Goal: Information Seeking & Learning: Find specific page/section

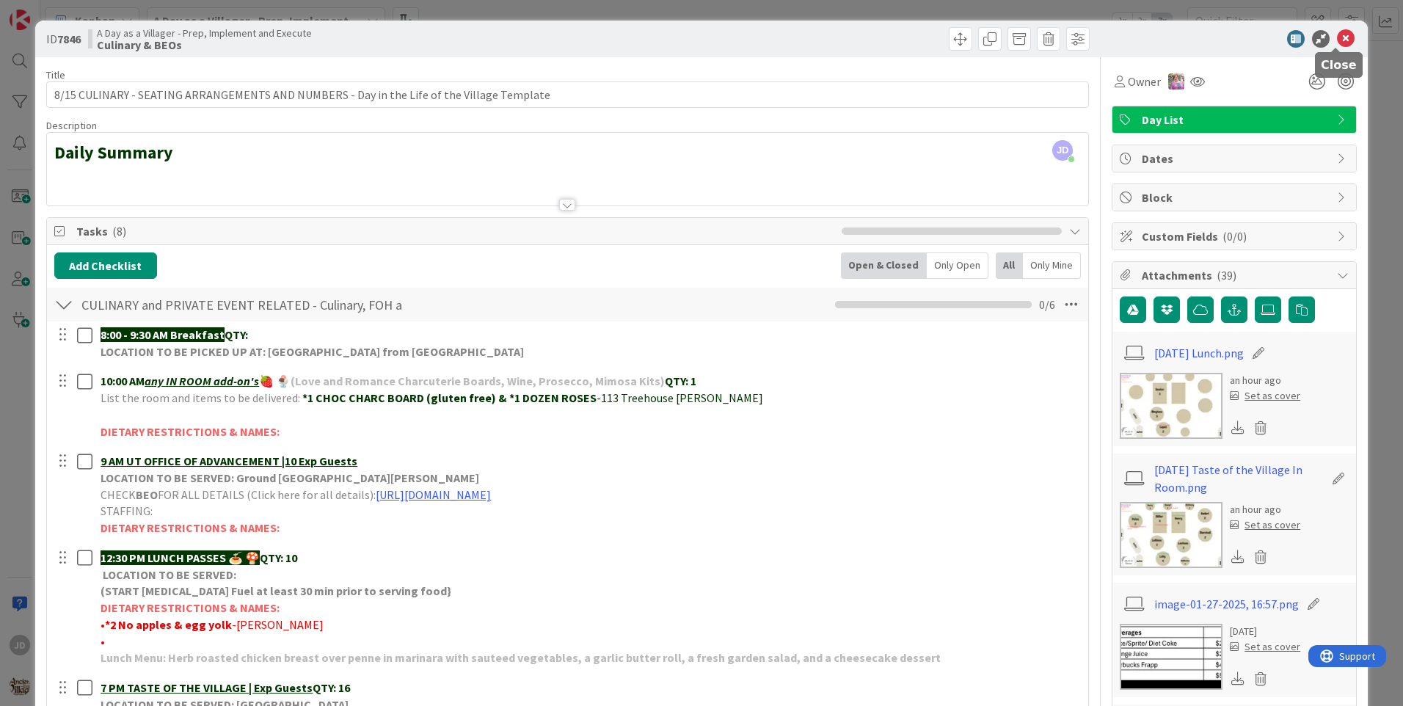
click at [1337, 43] on icon at bounding box center [1346, 39] width 18 height 18
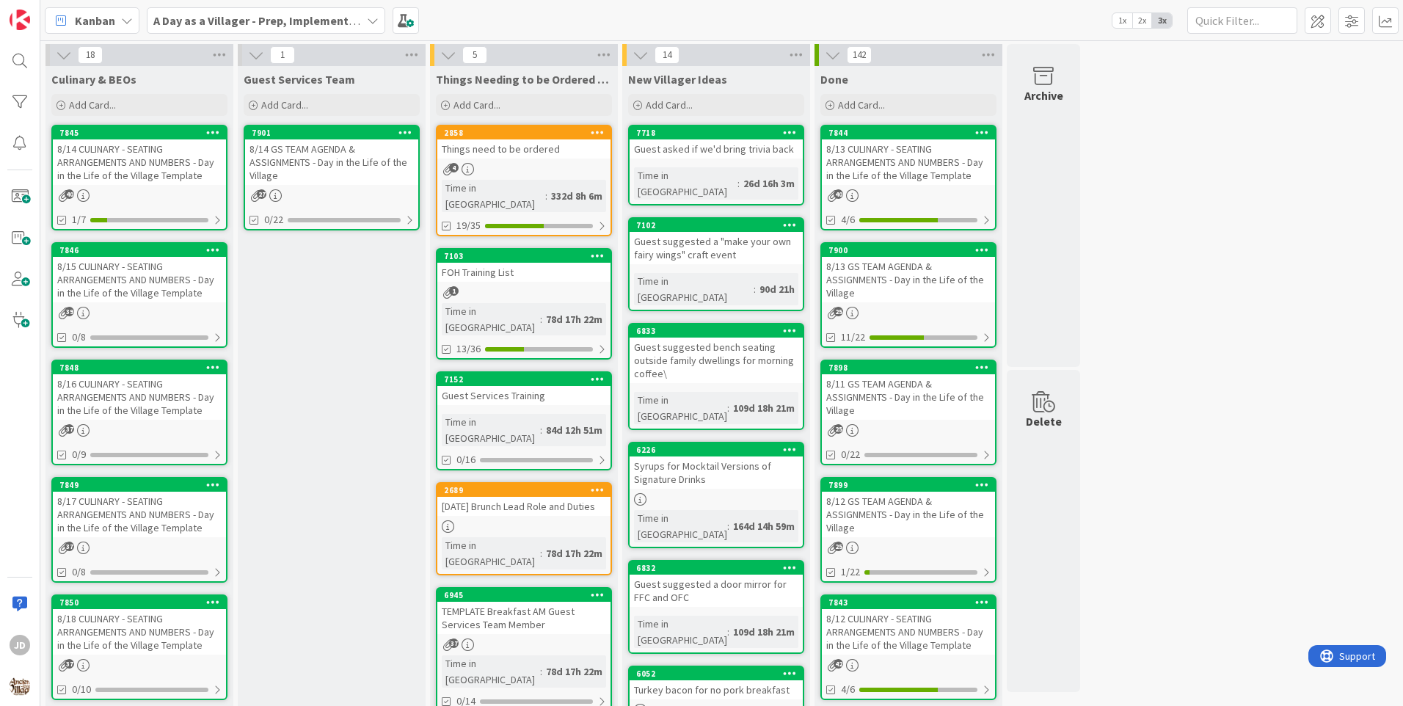
click at [102, 142] on div "8/14 CULINARY - SEATING ARRANGEMENTS AND NUMBERS - Day in the Life of the Villa…" at bounding box center [139, 161] width 173 height 45
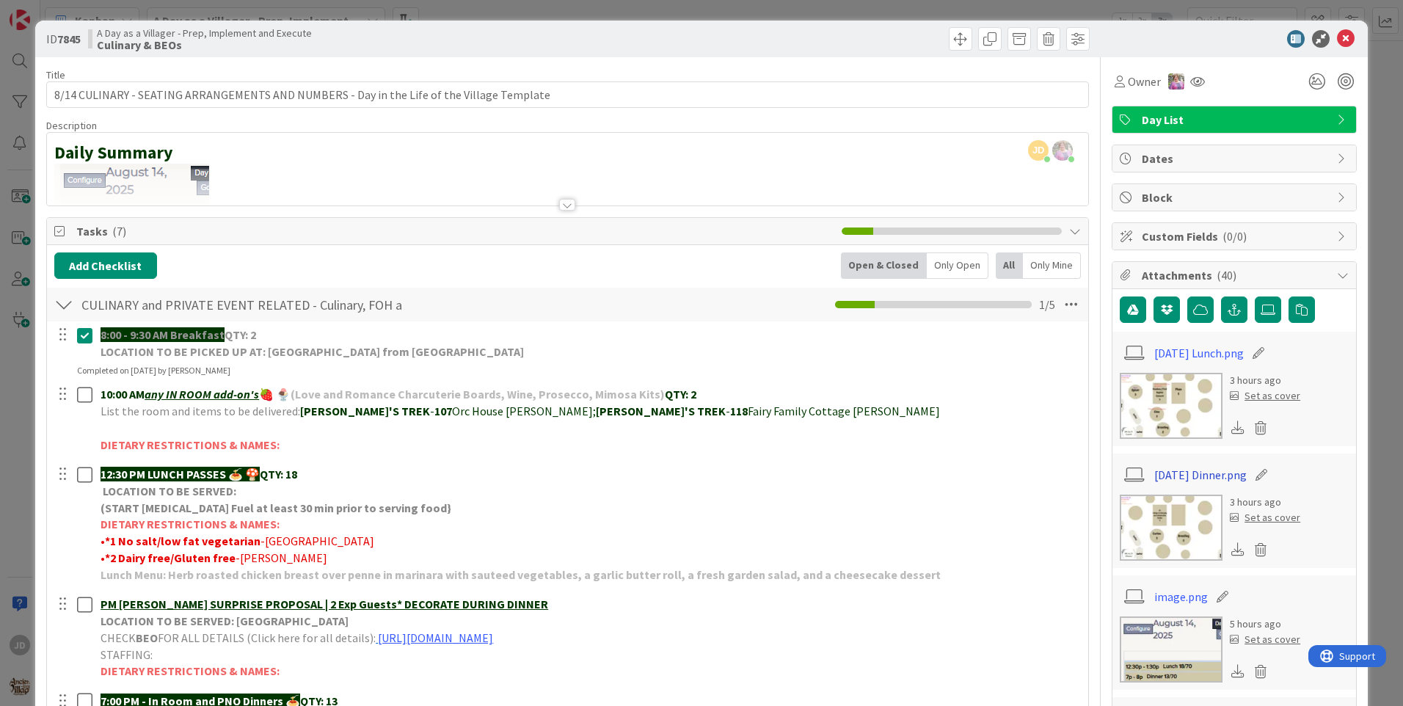
click at [1168, 472] on link "[DATE] Dinner.png" at bounding box center [1200, 475] width 92 height 18
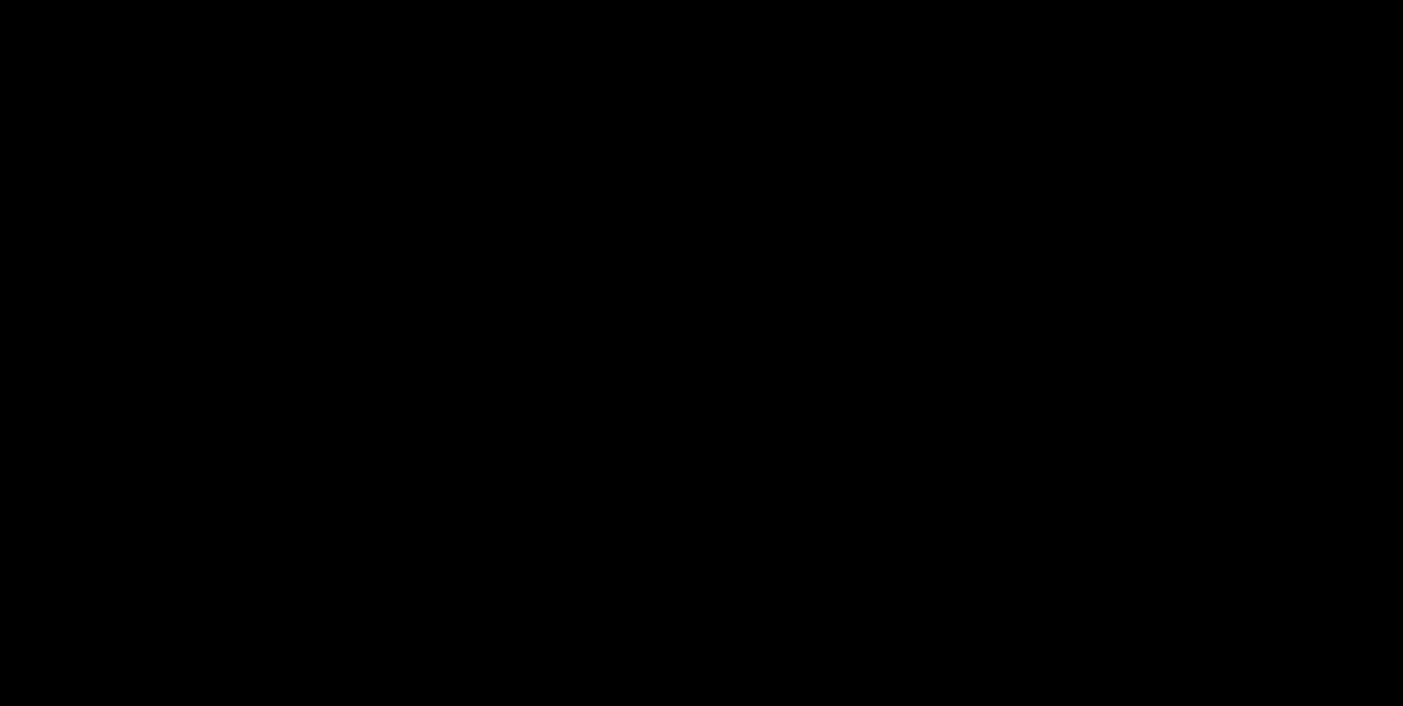
click at [1159, 120] on div "[DATE] Dinner.png" at bounding box center [701, 308] width 1403 height 616
click at [1175, 241] on div "[DATE] Dinner.png" at bounding box center [701, 308] width 1403 height 616
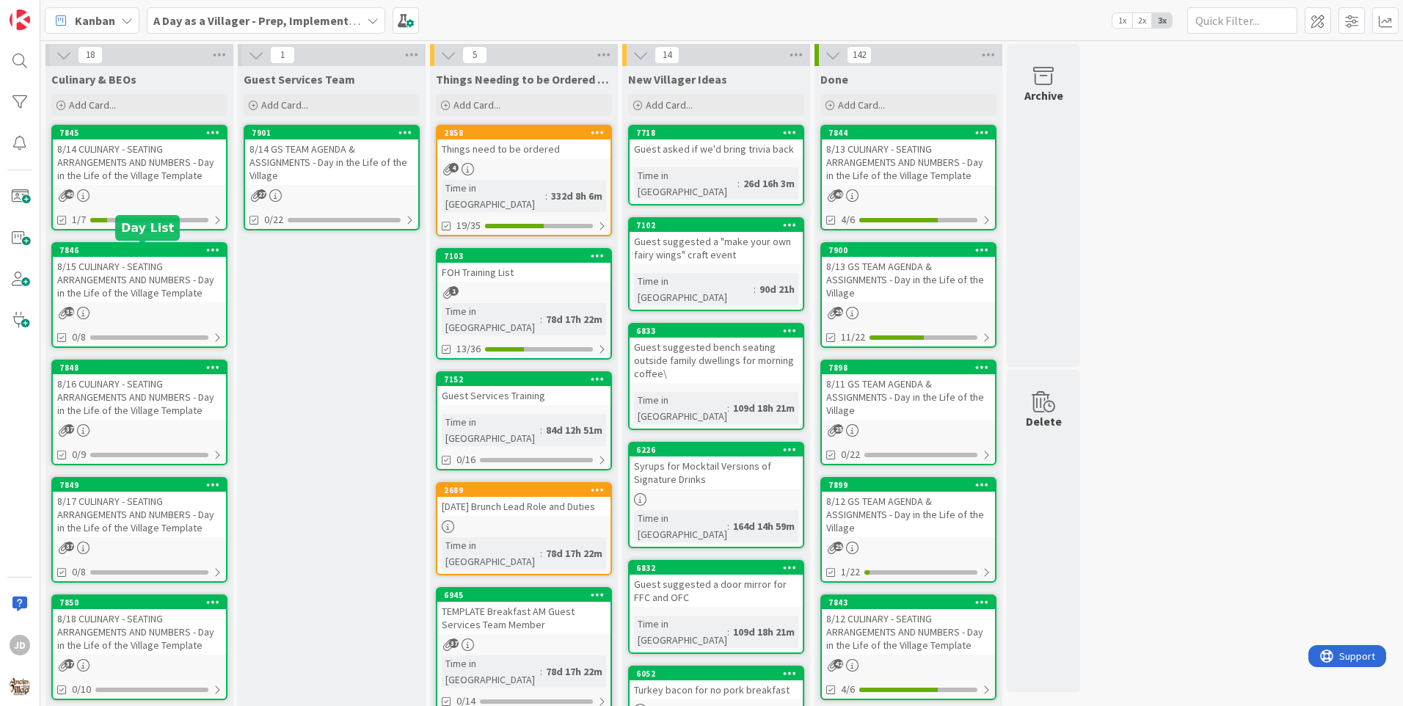
click at [172, 275] on div "8/15 CULINARY - SEATING ARRANGEMENTS AND NUMBERS - Day in the Life of the Villa…" at bounding box center [139, 279] width 173 height 45
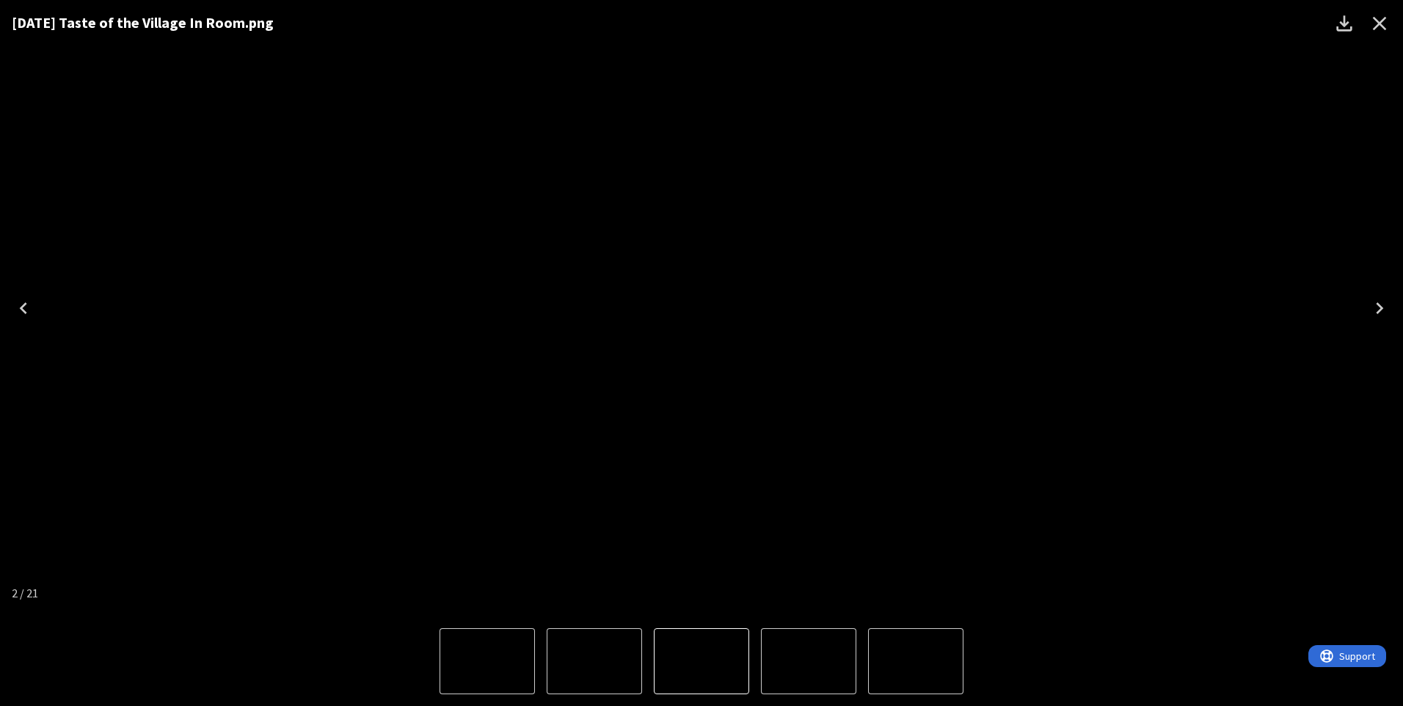
click at [1380, 22] on icon "Close" at bounding box center [1380, 24] width 14 height 14
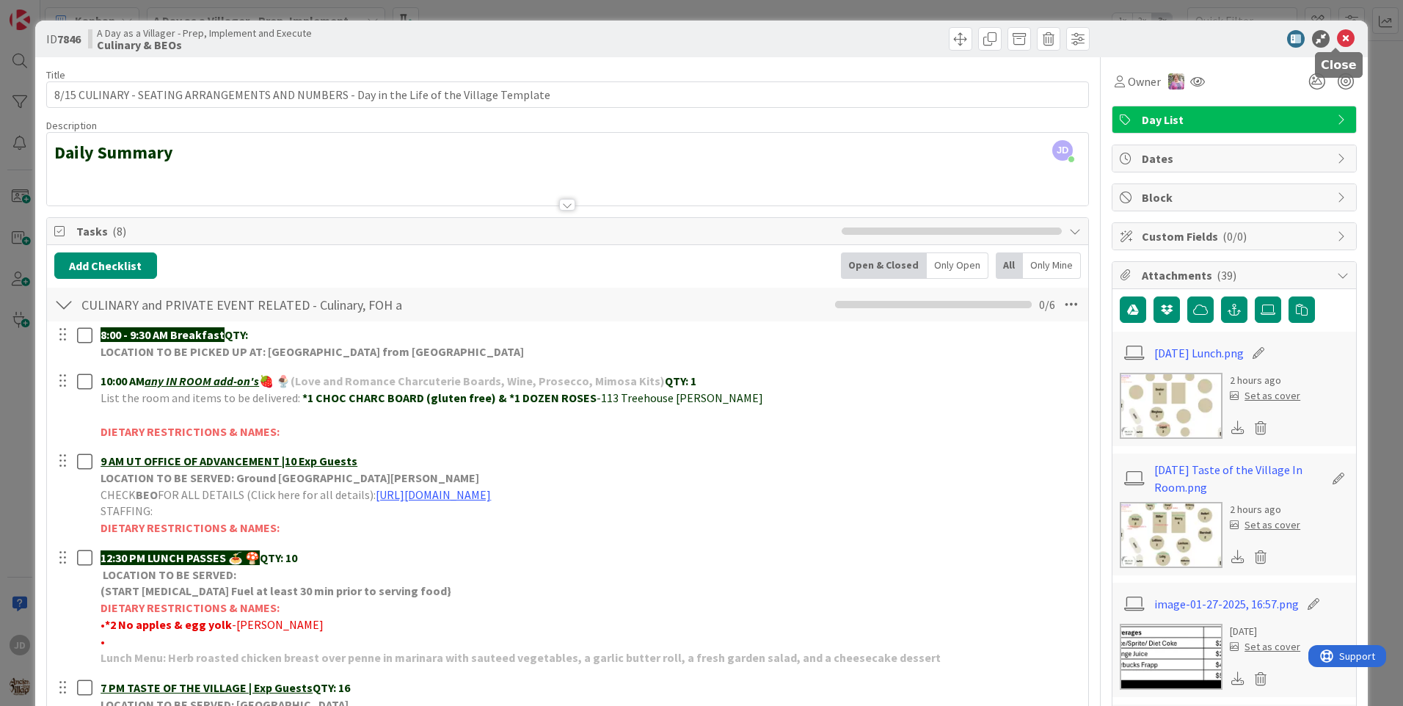
click at [1337, 35] on icon at bounding box center [1346, 39] width 18 height 18
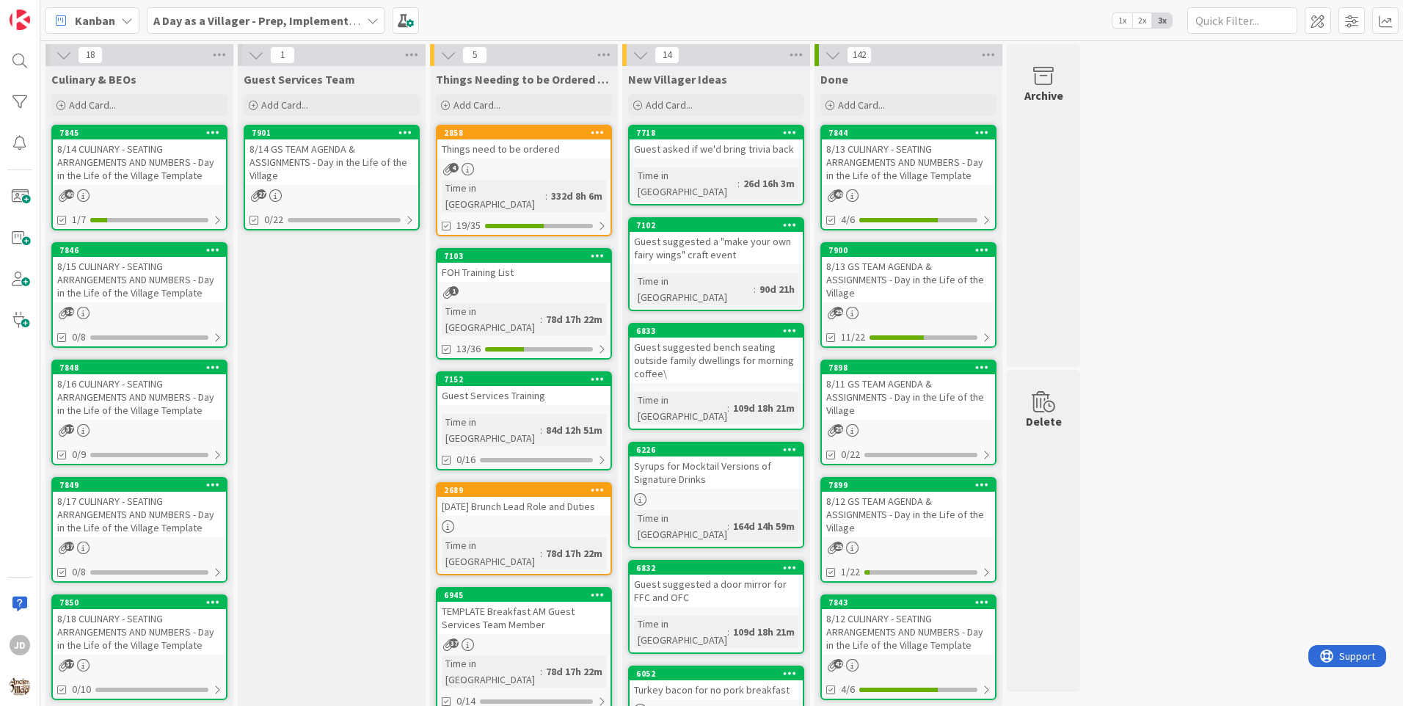
click at [164, 395] on div "8/16 CULINARY - SEATING ARRANGEMENTS AND NUMBERS - Day in the Life of the Villa…" at bounding box center [139, 396] width 173 height 45
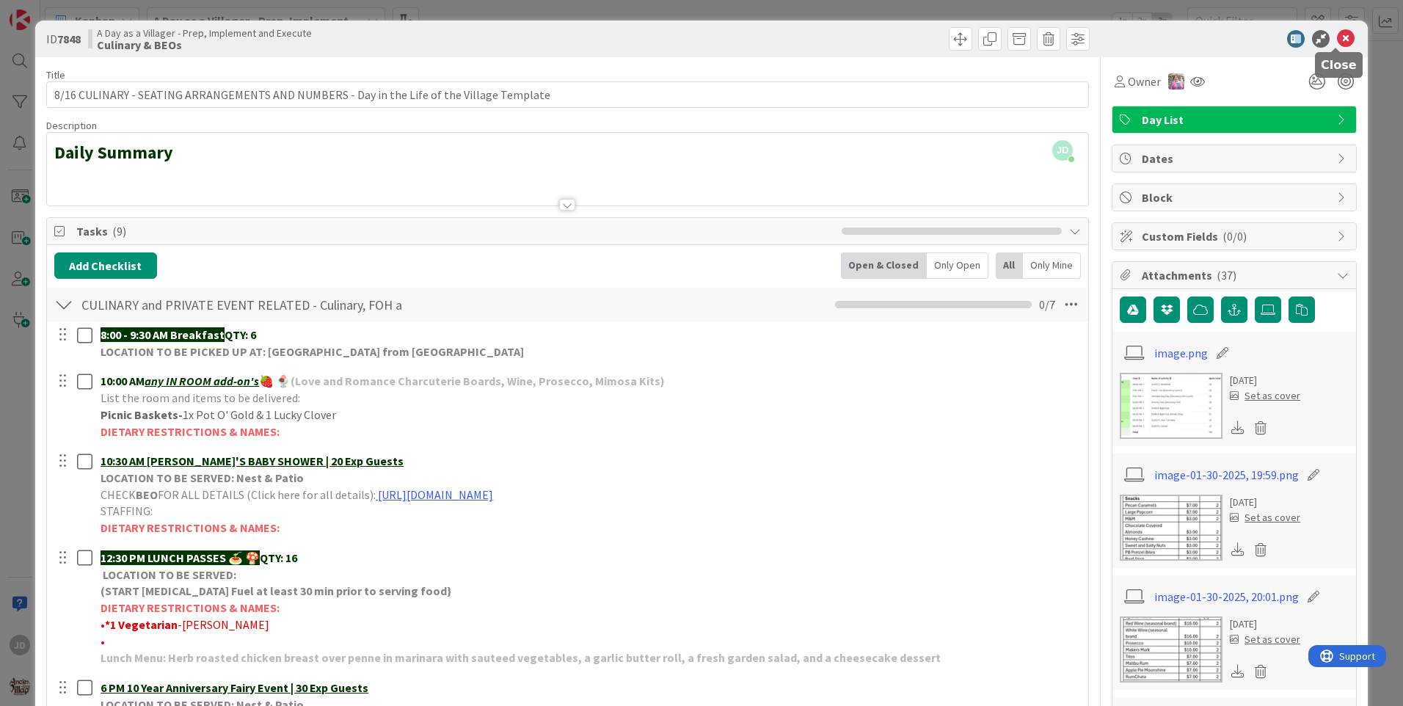
click at [1337, 36] on icon at bounding box center [1346, 39] width 18 height 18
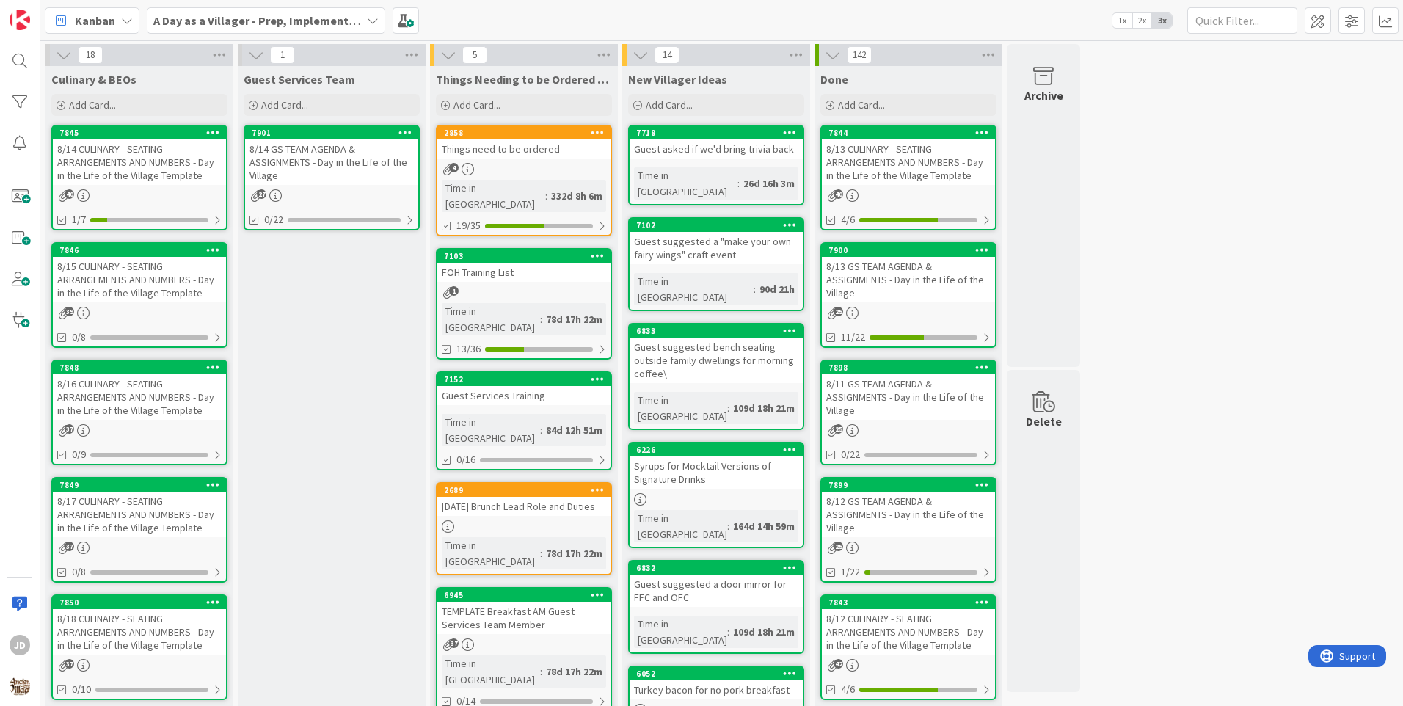
click at [326, 183] on div "8/14 GS TEAM AGENDA & ASSIGNMENTS - Day in the Life of the Village" at bounding box center [331, 161] width 173 height 45
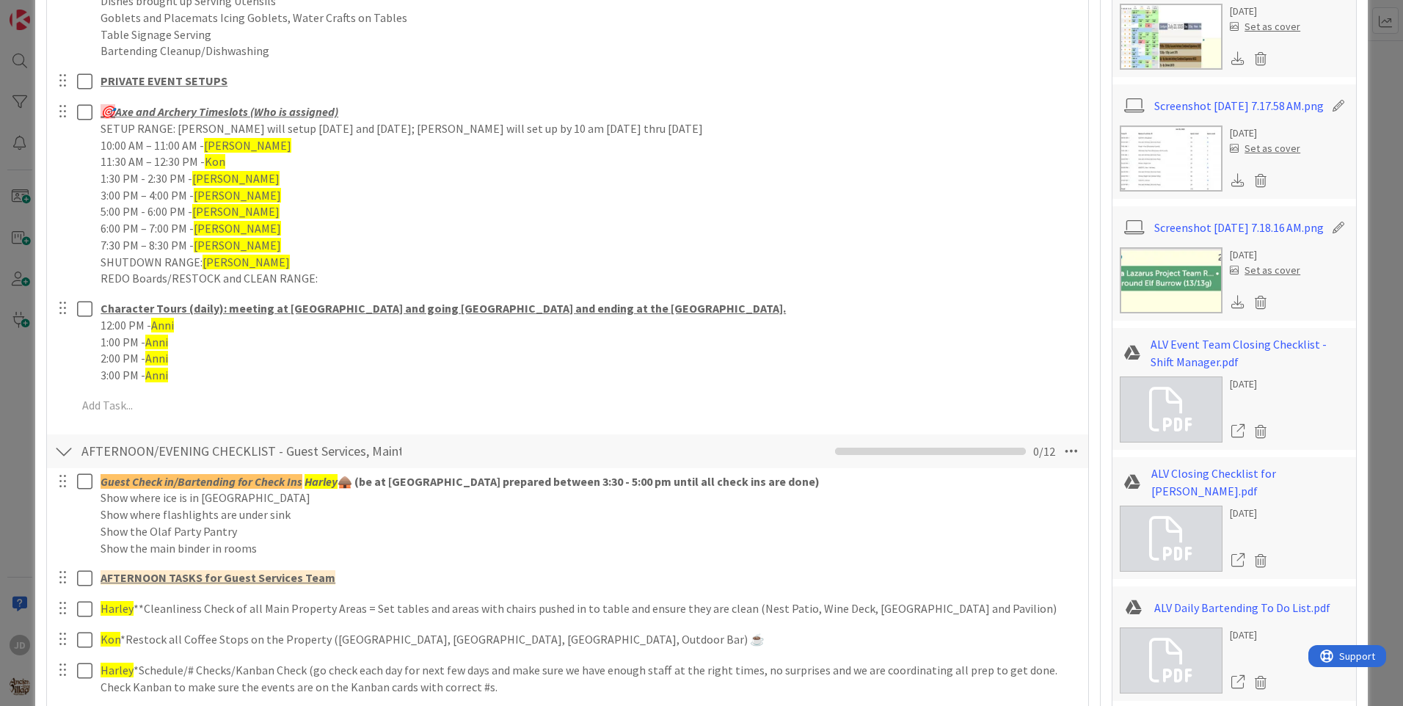
scroll to position [1100, 0]
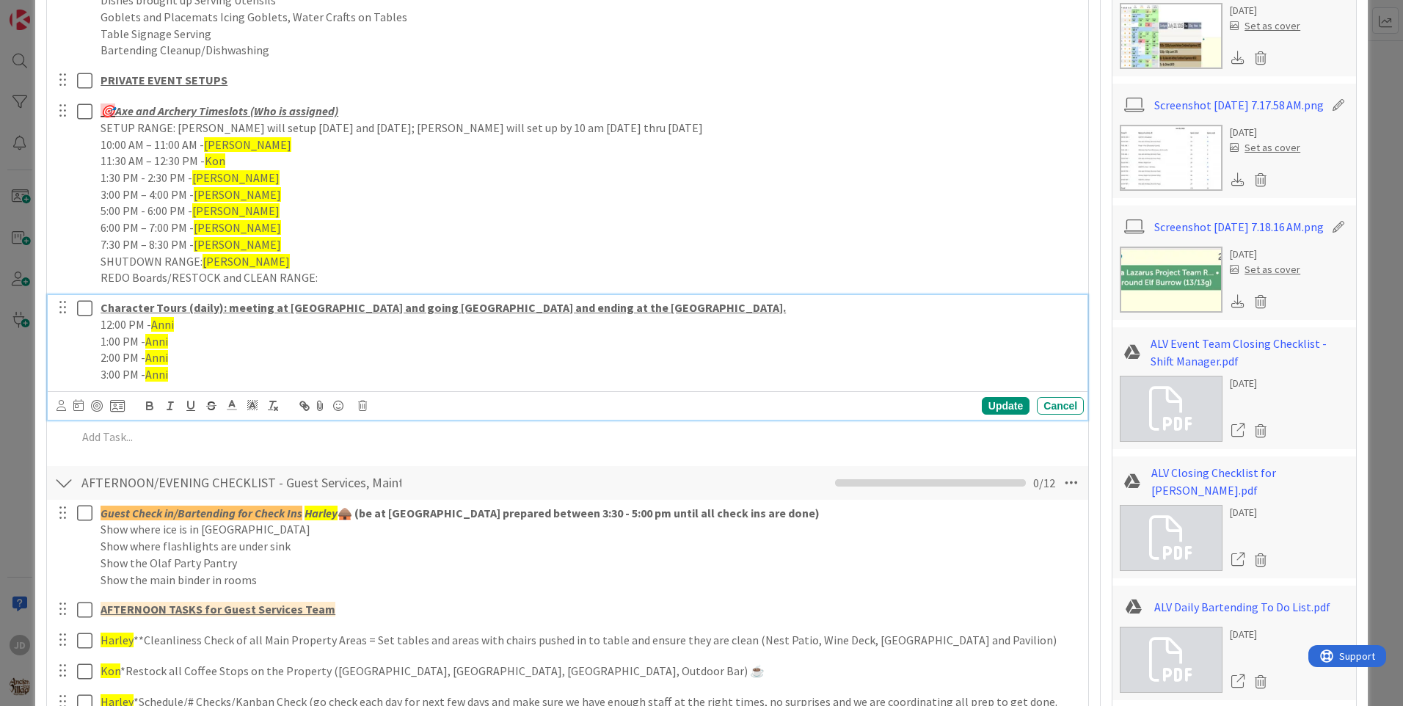
click at [168, 374] on span "Anni" at bounding box center [156, 374] width 23 height 15
click at [178, 361] on p "2:00 PM - Anni" at bounding box center [589, 357] width 977 height 17
click at [164, 343] on span "Anni" at bounding box center [156, 341] width 23 height 15
click at [172, 343] on p "1:00 PM - Anni" at bounding box center [589, 341] width 977 height 17
click at [175, 324] on p "12:00 PM - Anni" at bounding box center [589, 324] width 977 height 17
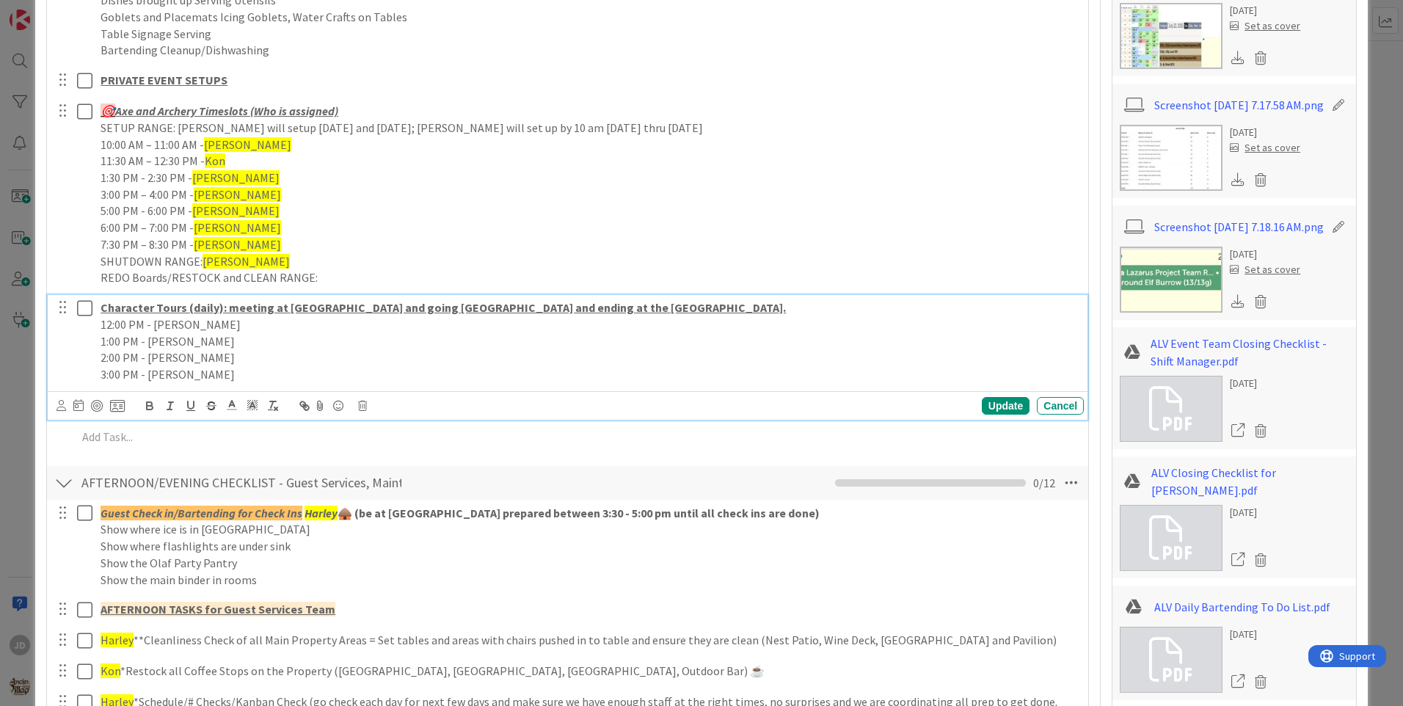
click at [175, 324] on p "12:00 PM - [PERSON_NAME]" at bounding box center [589, 324] width 977 height 17
click at [250, 402] on icon at bounding box center [252, 404] width 13 height 13
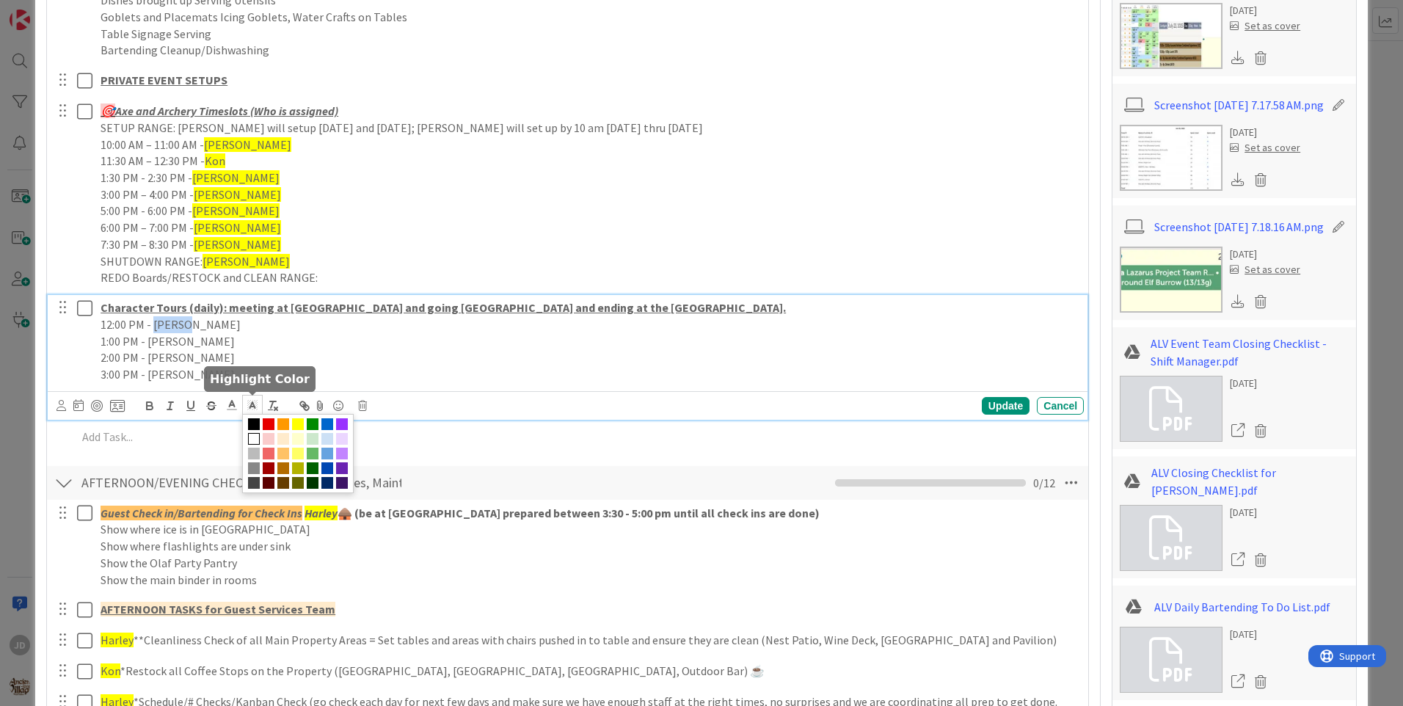
click at [295, 424] on span at bounding box center [298, 424] width 12 height 12
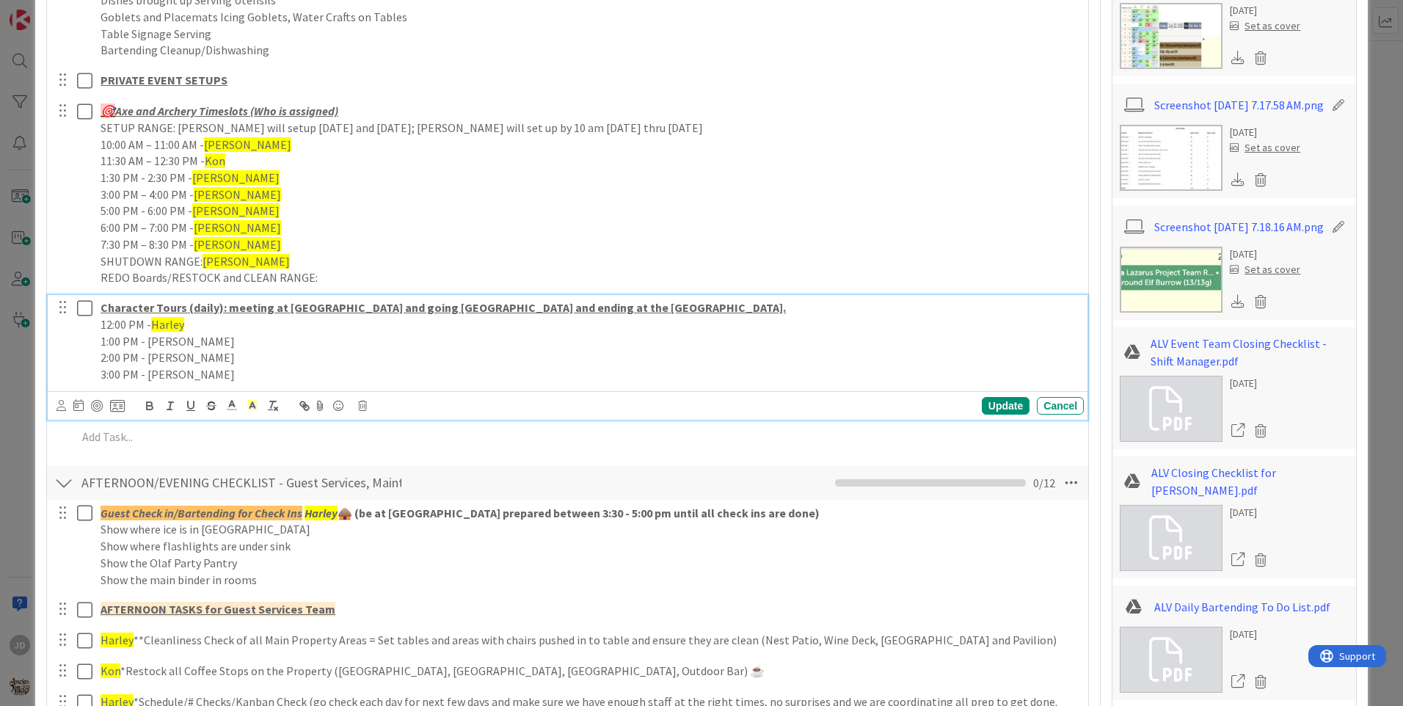
click at [156, 342] on p "1:00 PM - [PERSON_NAME]" at bounding box center [589, 341] width 977 height 17
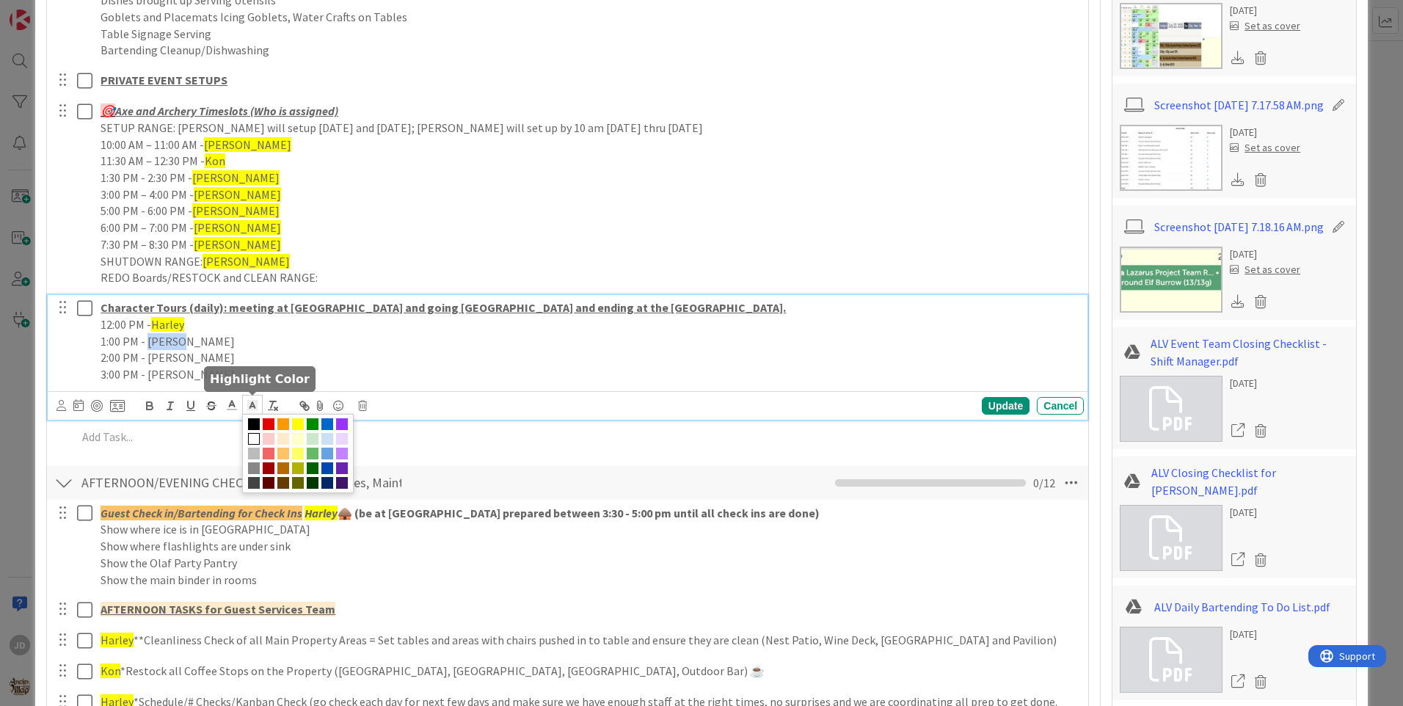
click at [249, 409] on icon at bounding box center [252, 404] width 13 height 13
click at [302, 423] on span at bounding box center [298, 424] width 12 height 12
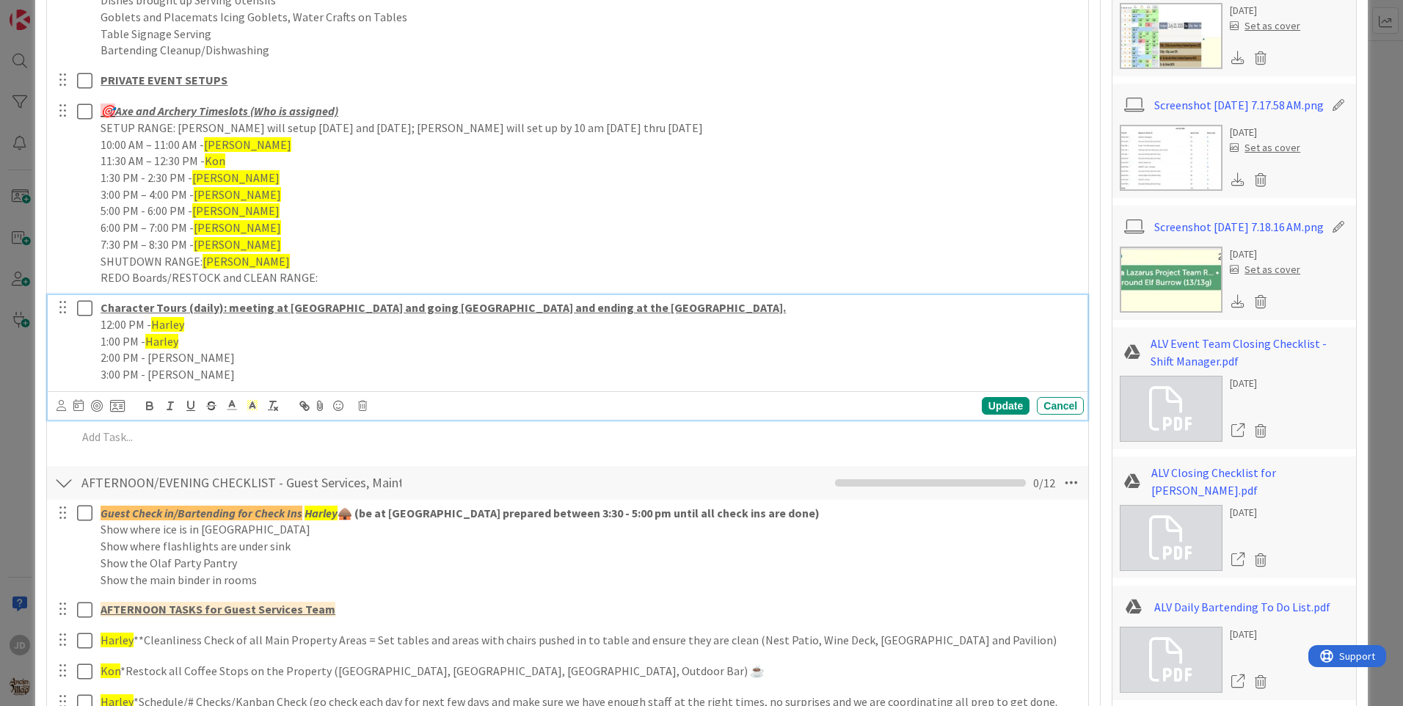
click at [169, 359] on p "2:00 PM - [PERSON_NAME]" at bounding box center [589, 357] width 977 height 17
click at [254, 406] on polyline at bounding box center [251, 405] width 5 height 6
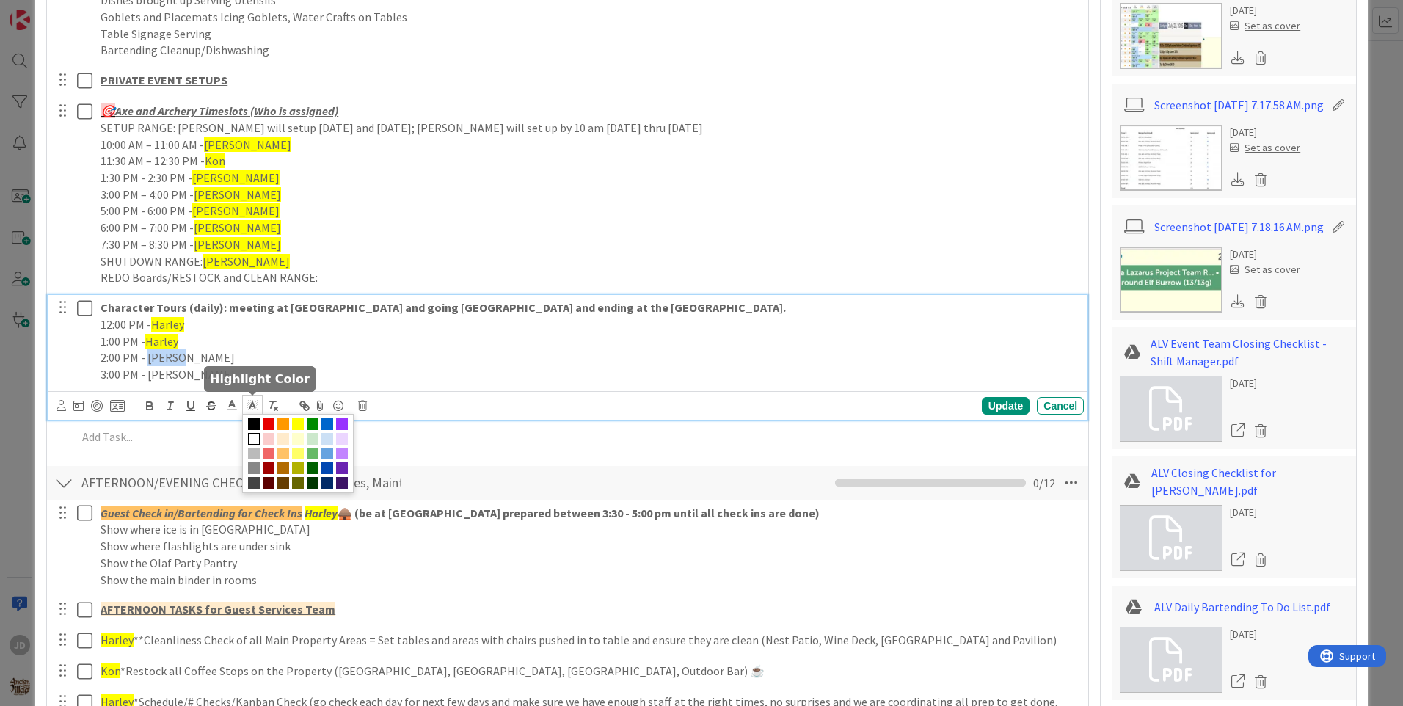
click at [295, 423] on span at bounding box center [298, 424] width 12 height 12
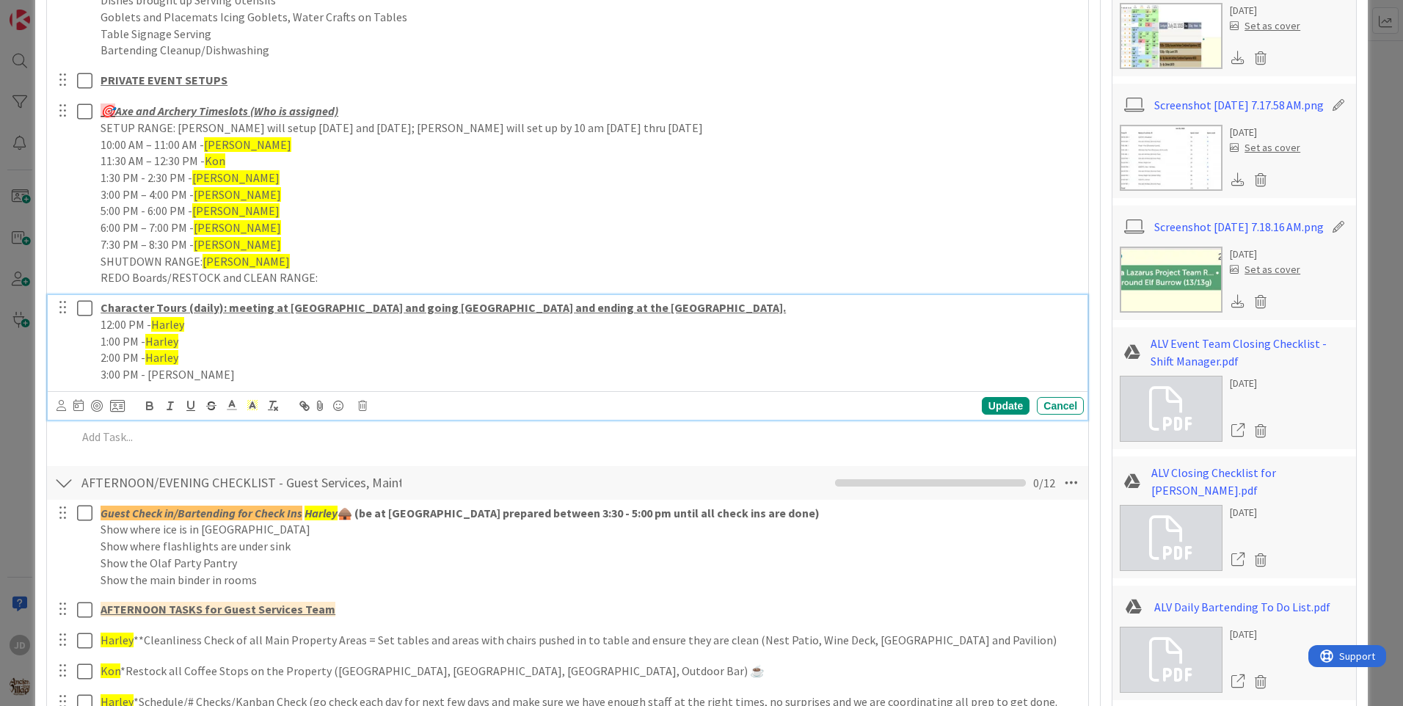
click at [178, 379] on p "3:00 PM - [PERSON_NAME]" at bounding box center [589, 374] width 977 height 17
click at [176, 376] on p "3:00 PM - [PERSON_NAME]" at bounding box center [589, 374] width 977 height 17
click at [173, 373] on p "3:00 PM - [PERSON_NAME]" at bounding box center [589, 374] width 977 height 17
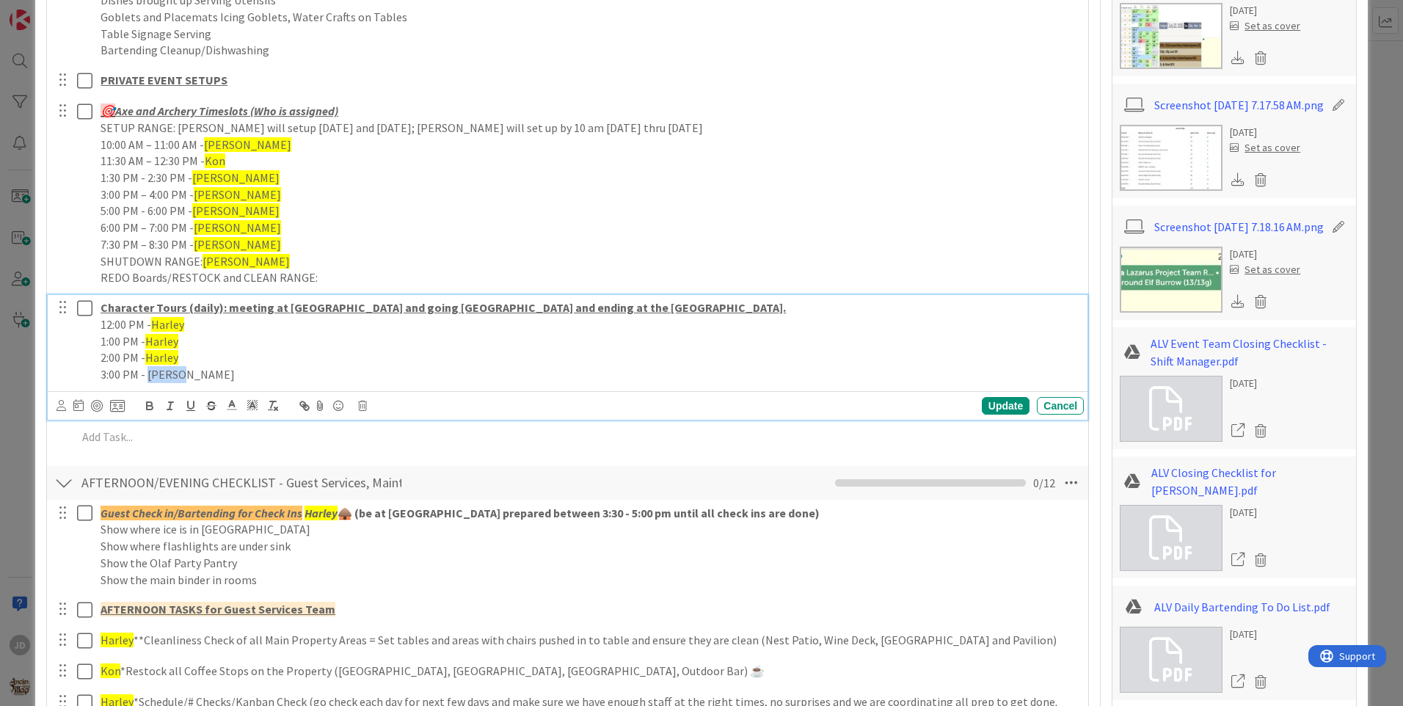
click at [173, 373] on p "3:00 PM - [PERSON_NAME]" at bounding box center [589, 374] width 977 height 17
click at [253, 402] on icon at bounding box center [252, 404] width 13 height 13
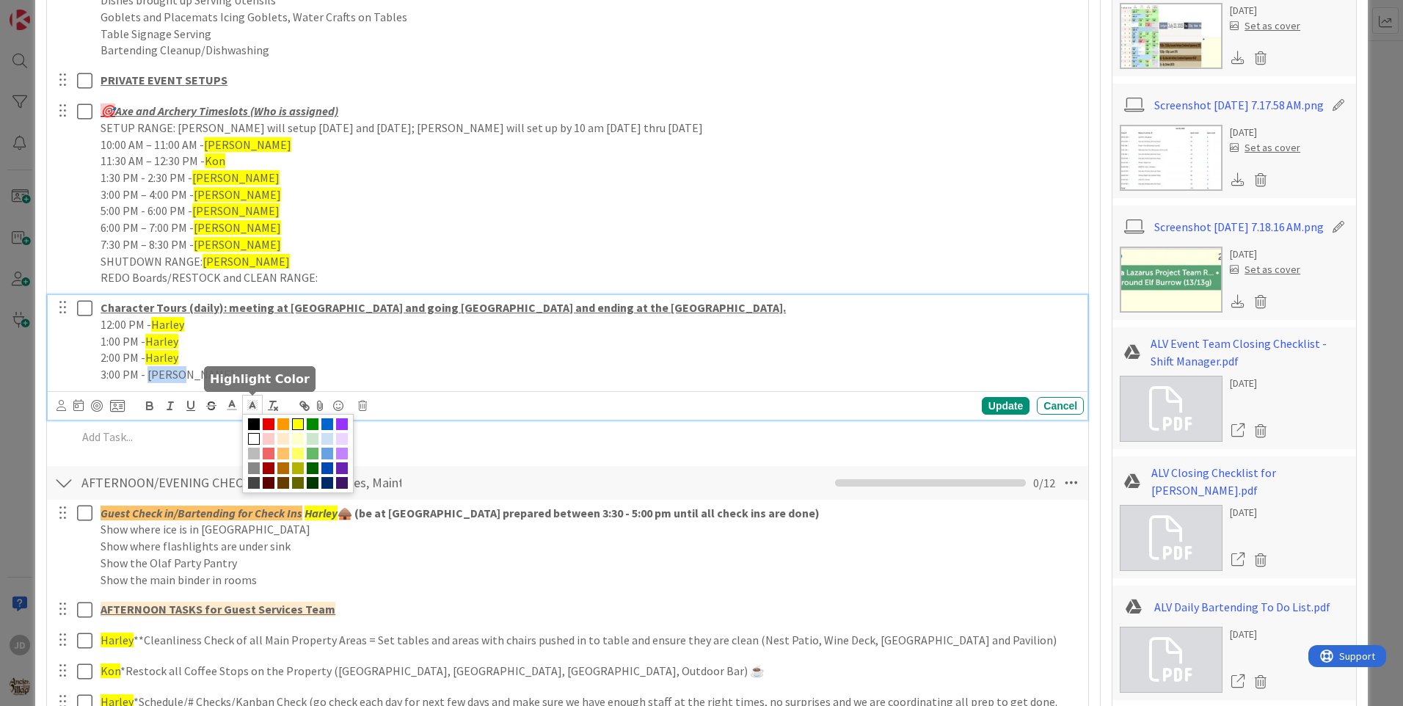
click at [298, 424] on span at bounding box center [298, 424] width 12 height 12
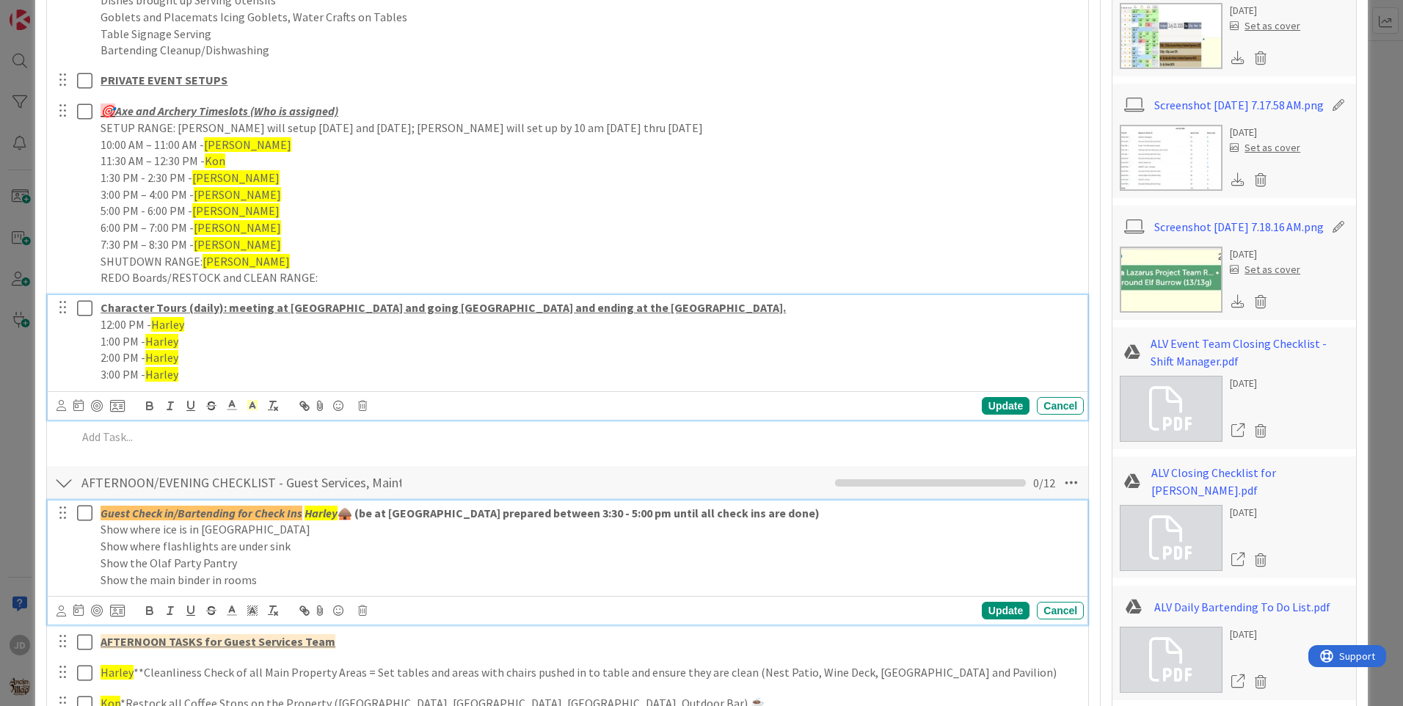
click at [278, 527] on p "Show where ice is in [GEOGRAPHIC_DATA]" at bounding box center [589, 529] width 977 height 17
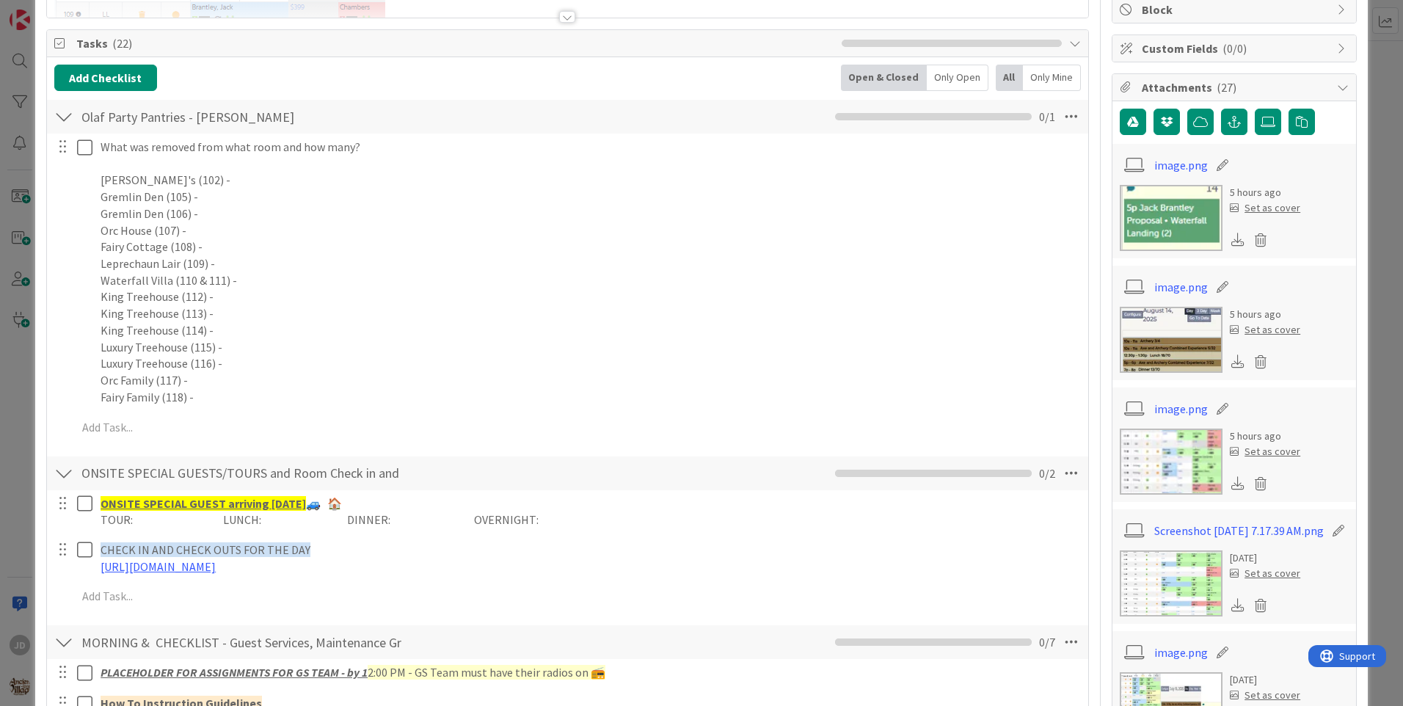
scroll to position [0, 0]
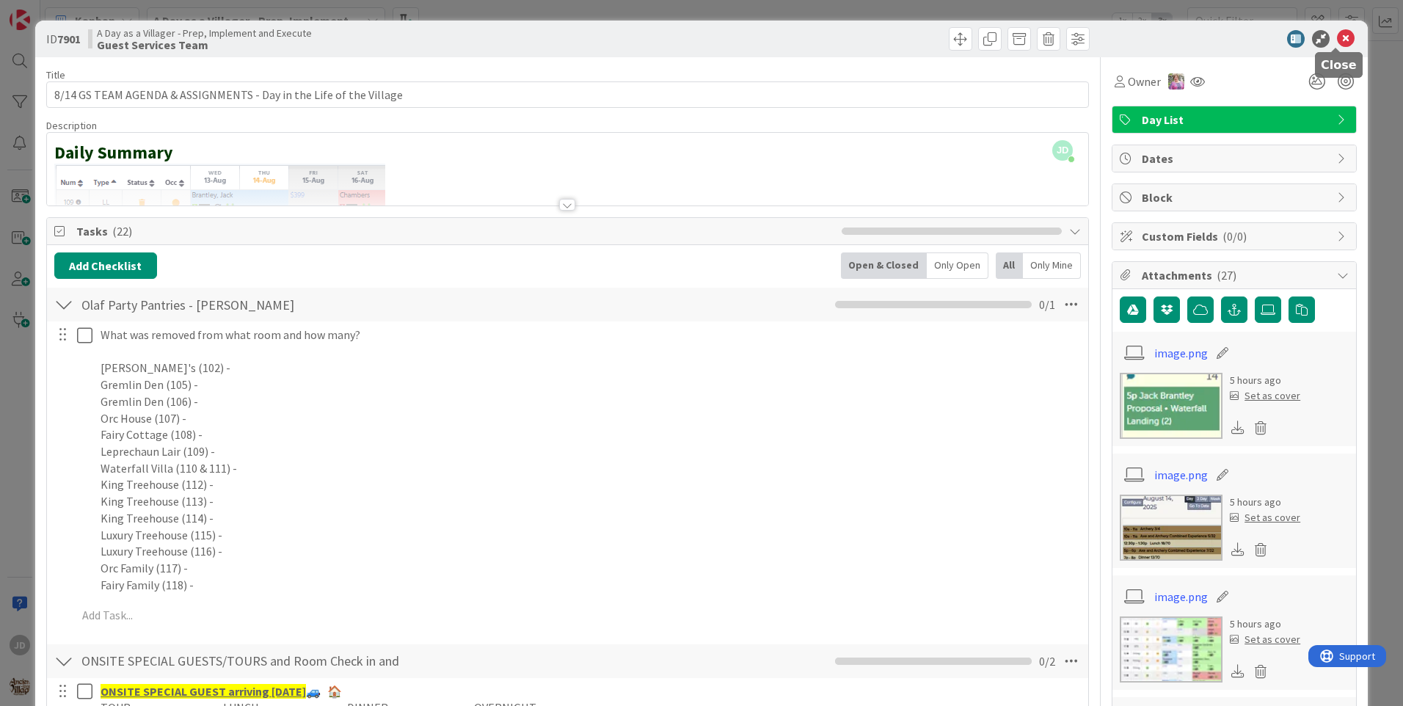
click at [1337, 40] on icon at bounding box center [1346, 39] width 18 height 18
